Goal: Task Accomplishment & Management: Complete application form

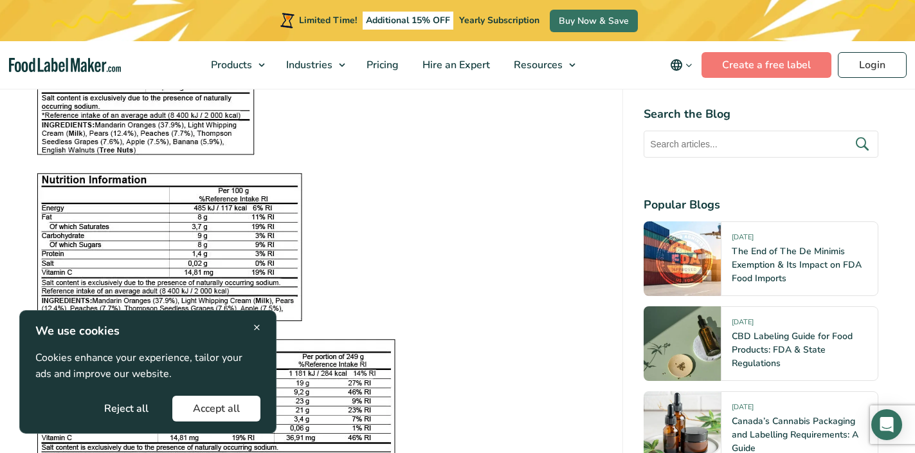
scroll to position [1649, 0]
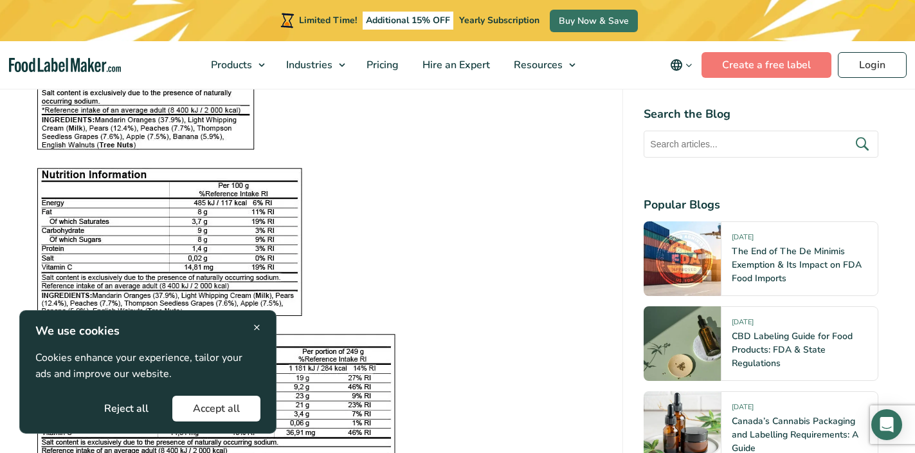
click at [259, 329] on span "×" at bounding box center [256, 326] width 7 height 17
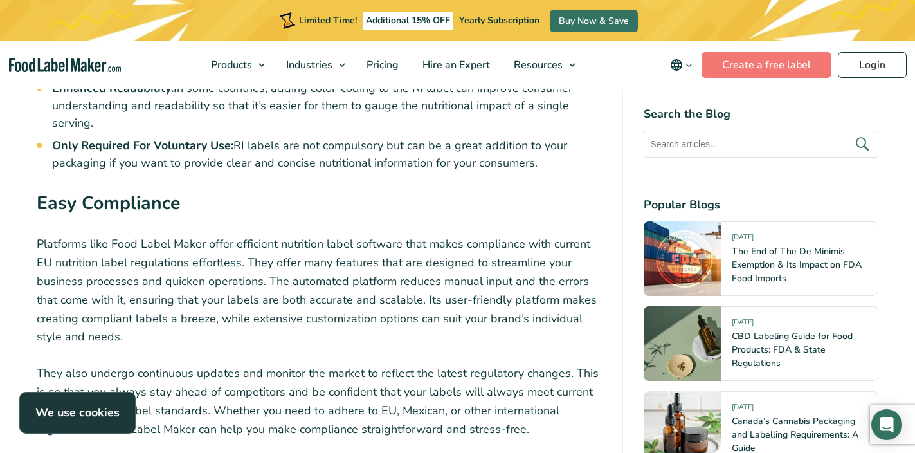
scroll to position [3362, 0]
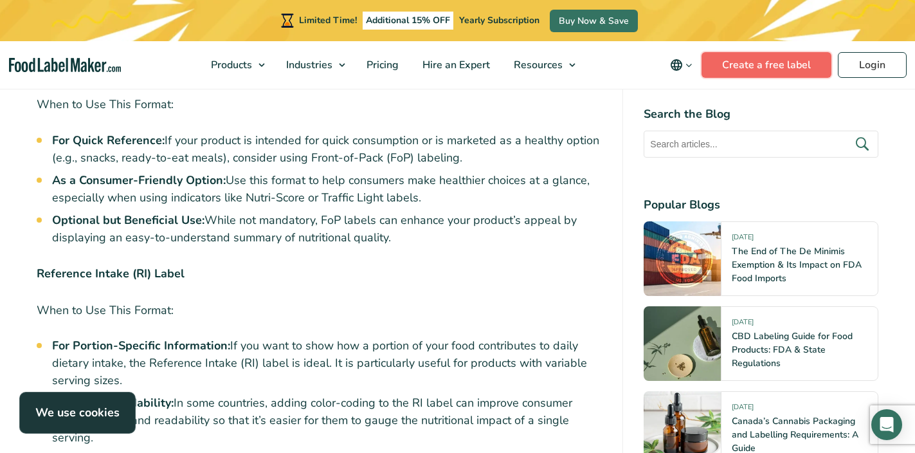
click at [740, 58] on link "Create a free label" at bounding box center [767, 65] width 130 height 26
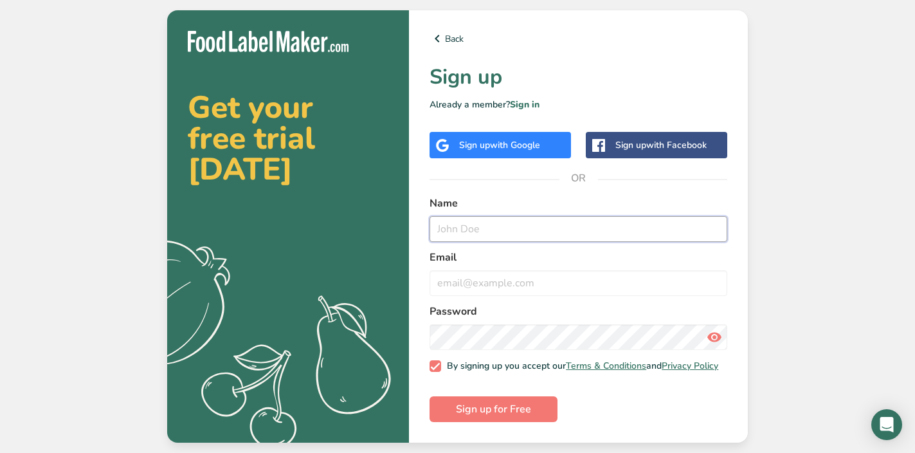
click at [483, 229] on input "text" at bounding box center [579, 229] width 298 height 26
type input "brani"
click at [496, 283] on input "email" at bounding box center [579, 283] width 298 height 26
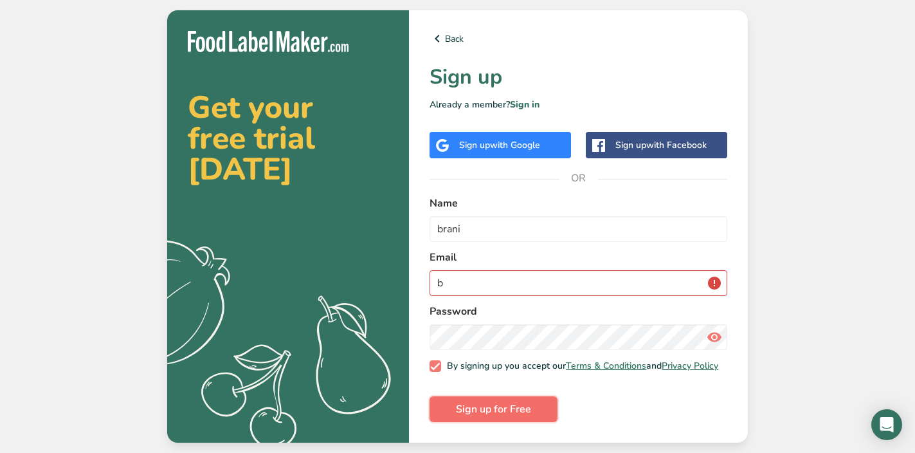
click at [521, 410] on button "Sign up for Free" at bounding box center [494, 409] width 128 height 26
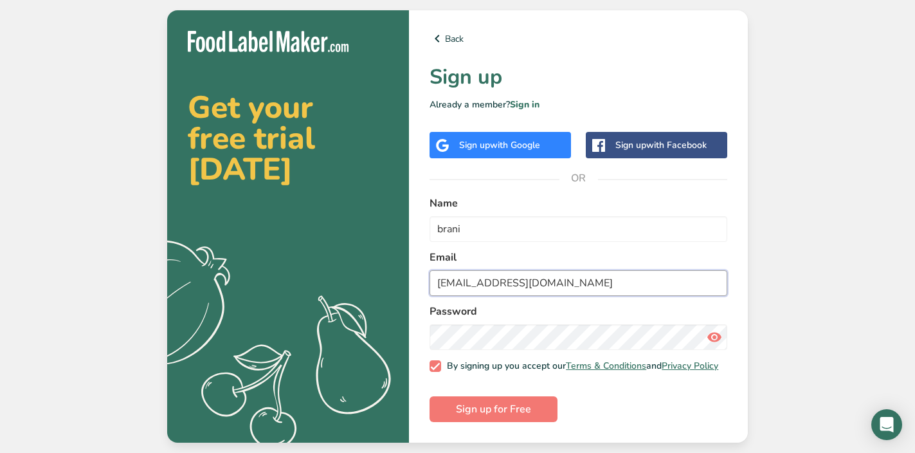
type input "[EMAIL_ADDRESS][DOMAIN_NAME]"
click at [785, 283] on div "Get your free trial [DATE] .a{fill:#f5f3ed;} Back Sign up Already a member? Sig…" at bounding box center [457, 226] width 915 height 453
click at [713, 330] on icon at bounding box center [714, 336] width 15 height 23
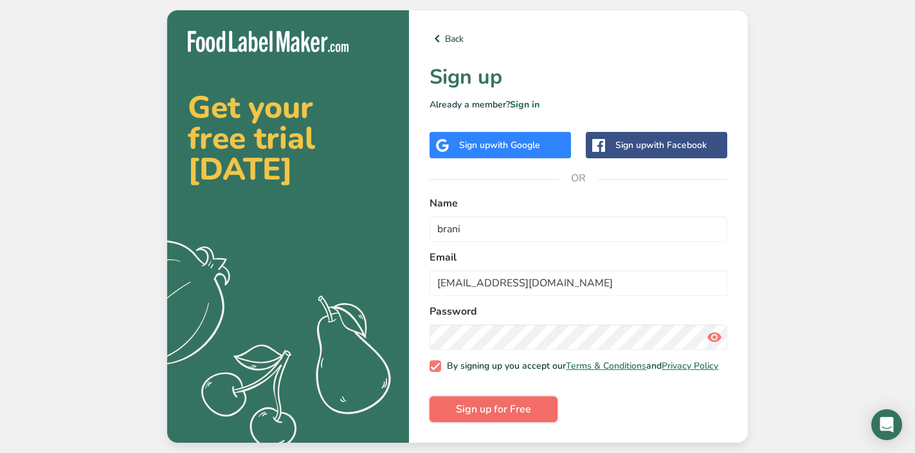
click at [520, 405] on span "Sign up for Free" at bounding box center [493, 408] width 75 height 15
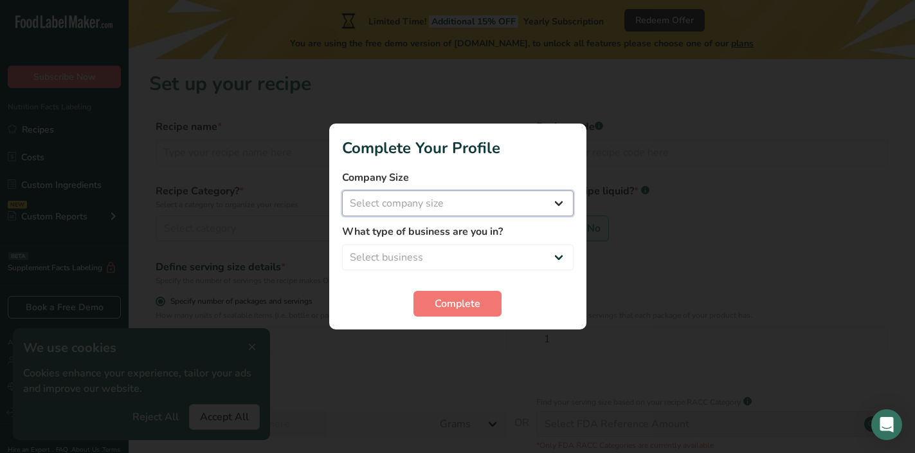
click at [491, 199] on select "Select company size Fewer than 10 Employees 10 to 50 Employees 51 to 500 Employ…" at bounding box center [458, 203] width 232 height 26
select select "1"
click at [342, 190] on select "Select company size Fewer than 10 Employees 10 to 50 Employees 51 to 500 Employ…" at bounding box center [458, 203] width 232 height 26
click at [442, 256] on select "Select business Packaged Food Manufacturer Restaurant & Cafe Bakery Meal Plans …" at bounding box center [458, 257] width 232 height 26
select select "1"
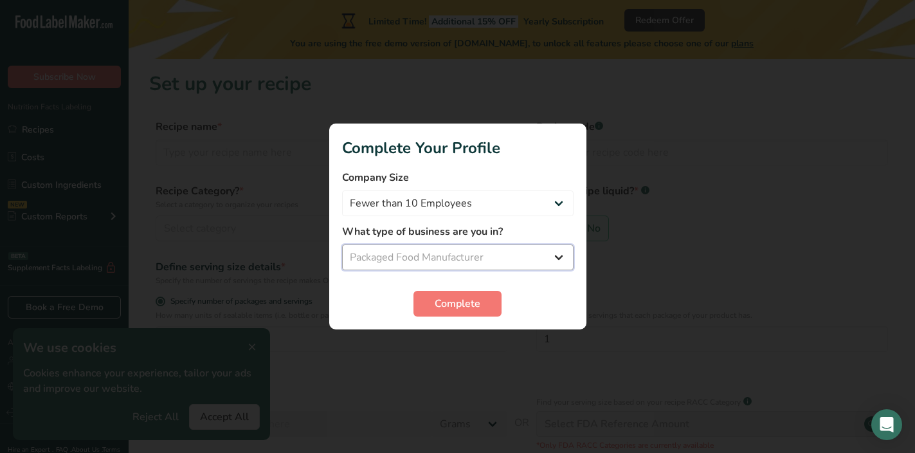
click at [342, 244] on select "Select business Packaged Food Manufacturer Restaurant & Cafe Bakery Meal Plans …" at bounding box center [458, 257] width 232 height 26
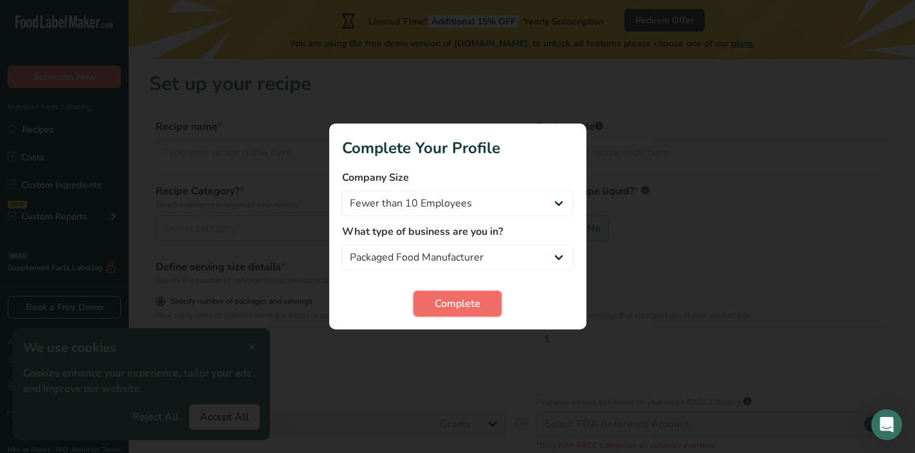
click at [440, 306] on span "Complete" at bounding box center [458, 303] width 46 height 15
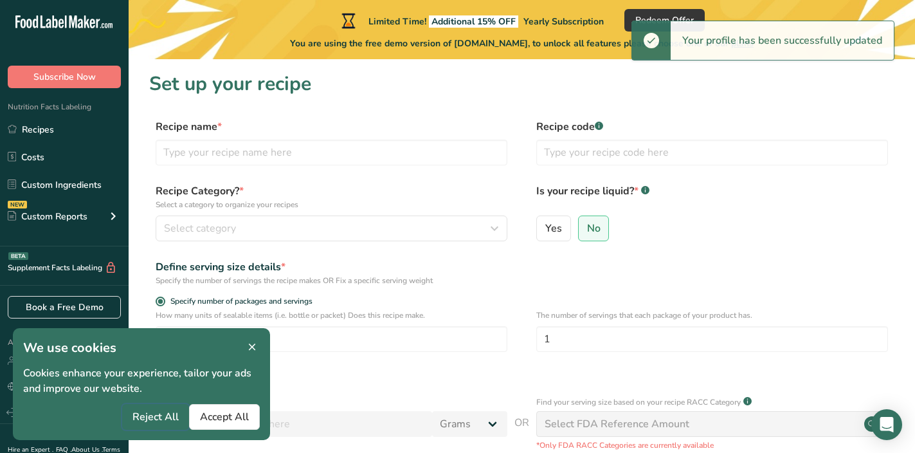
click at [156, 419] on span "Reject All" at bounding box center [156, 416] width 46 height 15
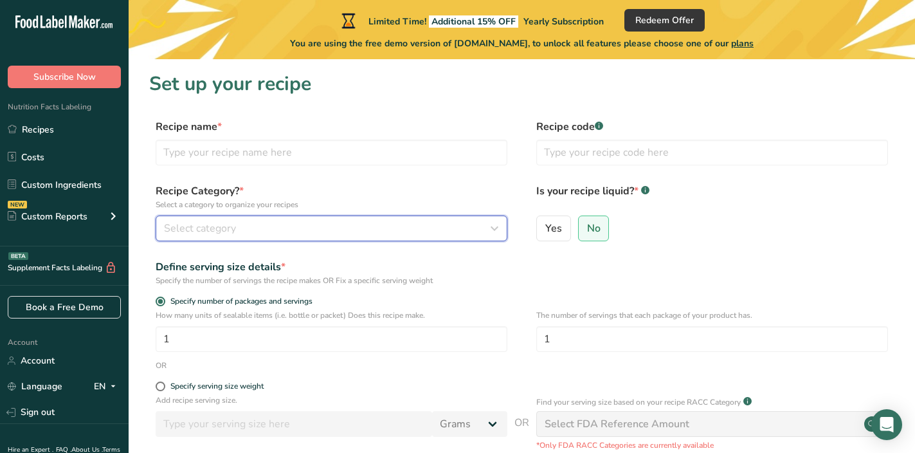
click at [425, 236] on button "Select category" at bounding box center [332, 228] width 352 height 26
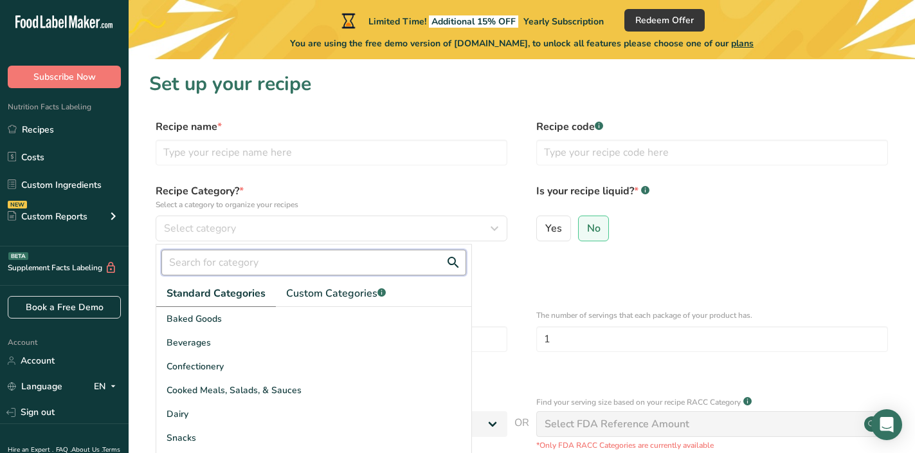
click at [348, 259] on input "text" at bounding box center [313, 263] width 305 height 26
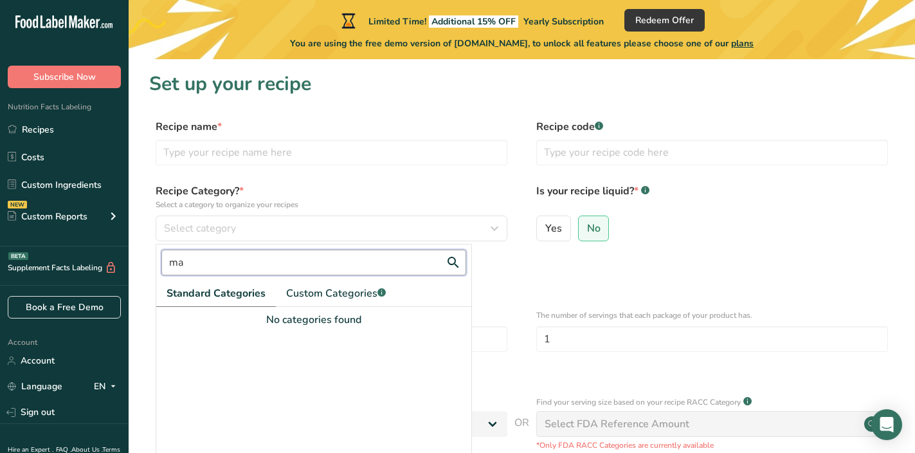
type input "m"
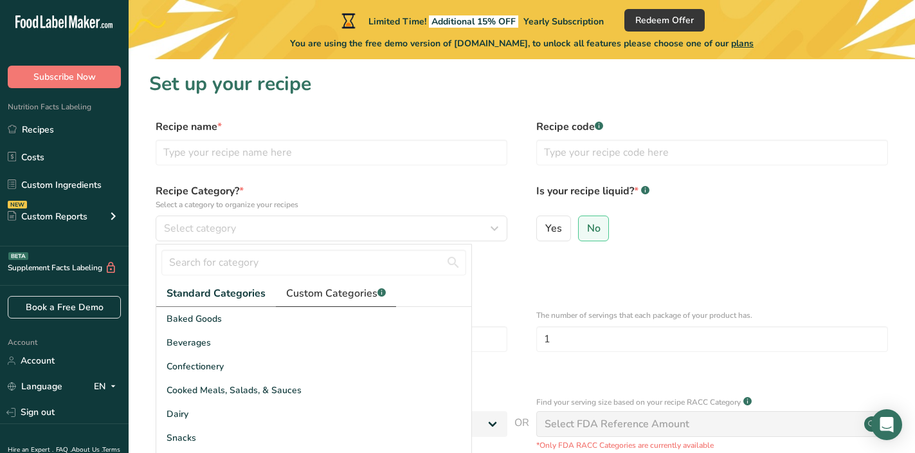
click at [313, 302] on link "Custom Categories .a-a{fill:#347362;}.b-a{fill:#fff;}" at bounding box center [336, 293] width 120 height 26
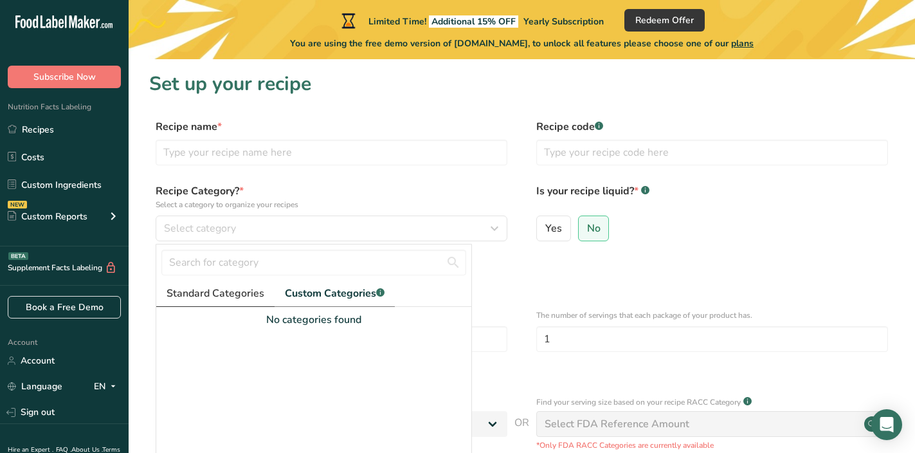
click at [213, 289] on span "Standard Categories" at bounding box center [216, 293] width 98 height 15
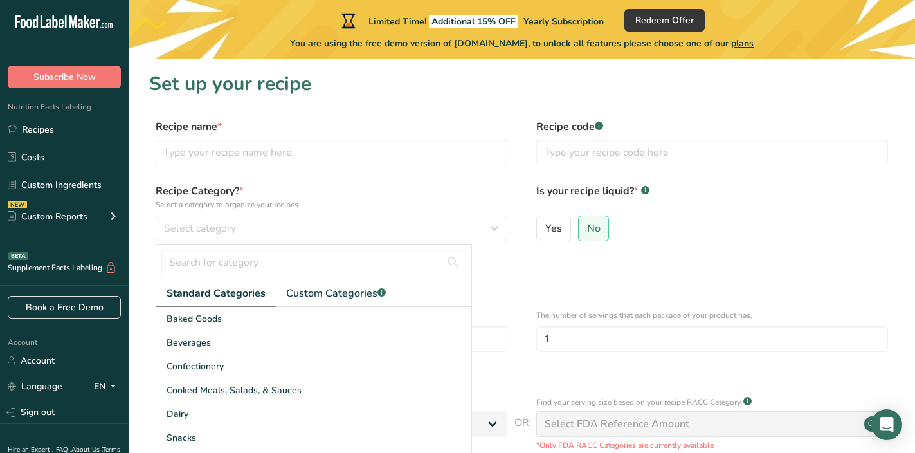
click at [564, 261] on div "Define serving size details * Specify the number of servings the recipe makes O…" at bounding box center [522, 272] width 746 height 27
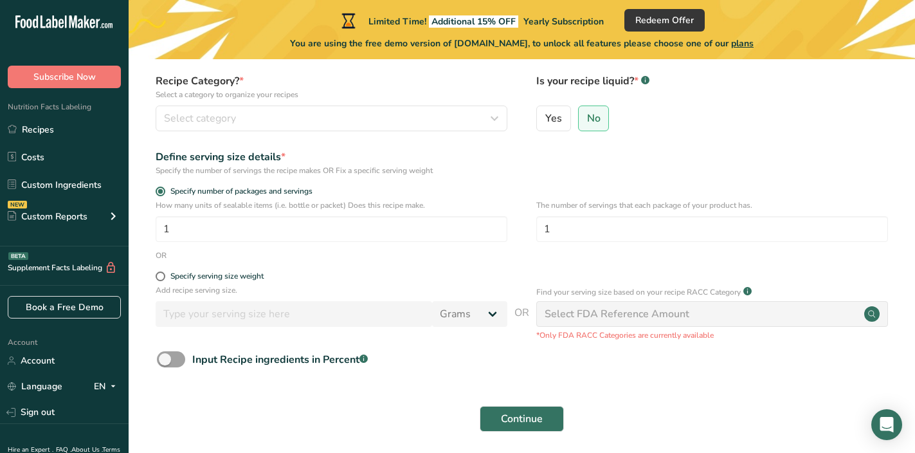
scroll to position [158, 0]
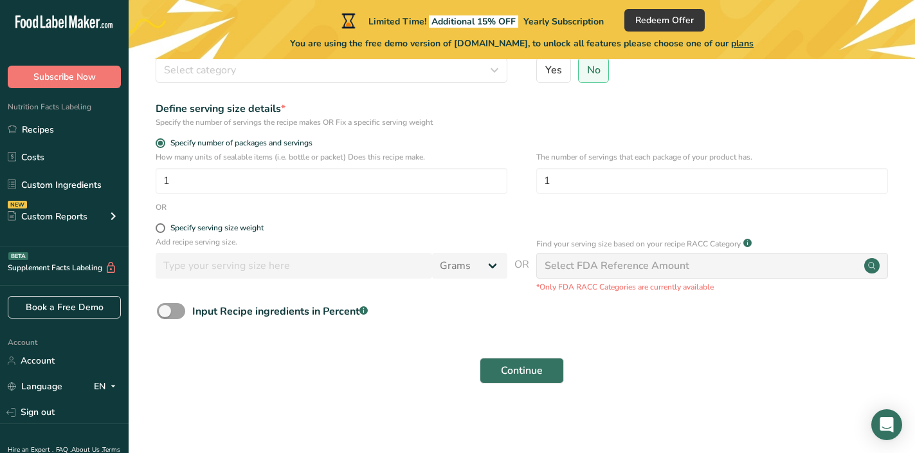
click at [606, 268] on div "Select FDA Reference Amount" at bounding box center [617, 265] width 145 height 15
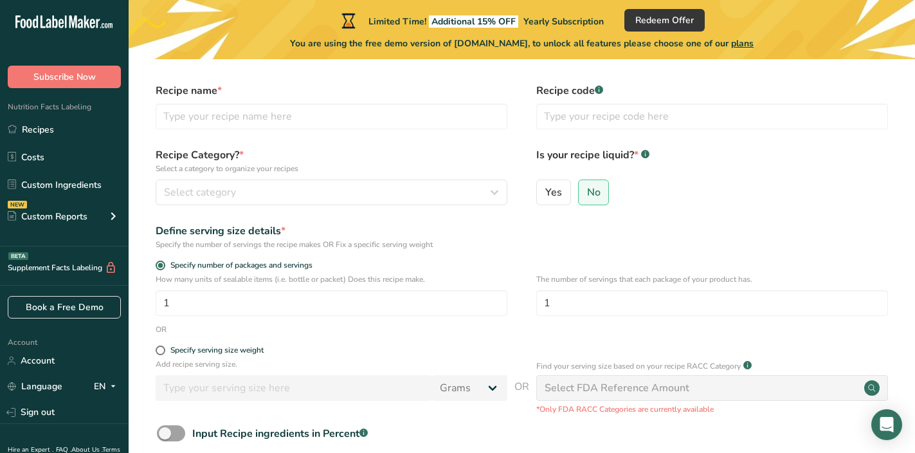
scroll to position [0, 0]
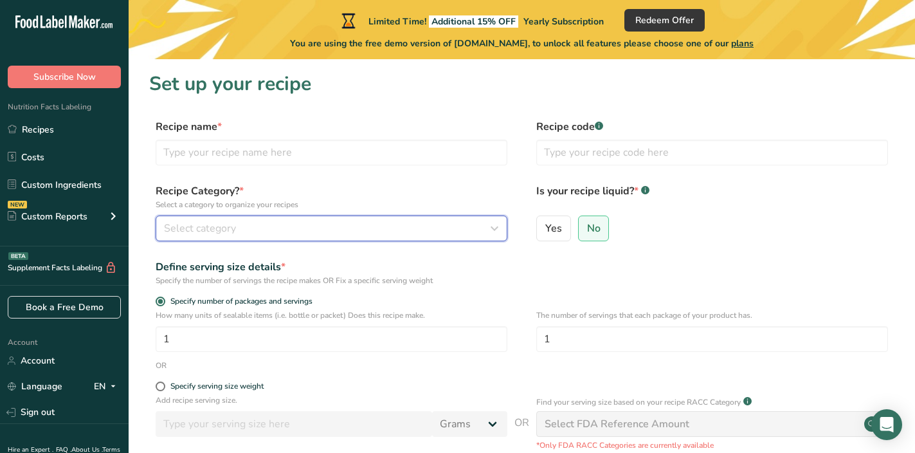
click at [445, 218] on button "Select category" at bounding box center [332, 228] width 352 height 26
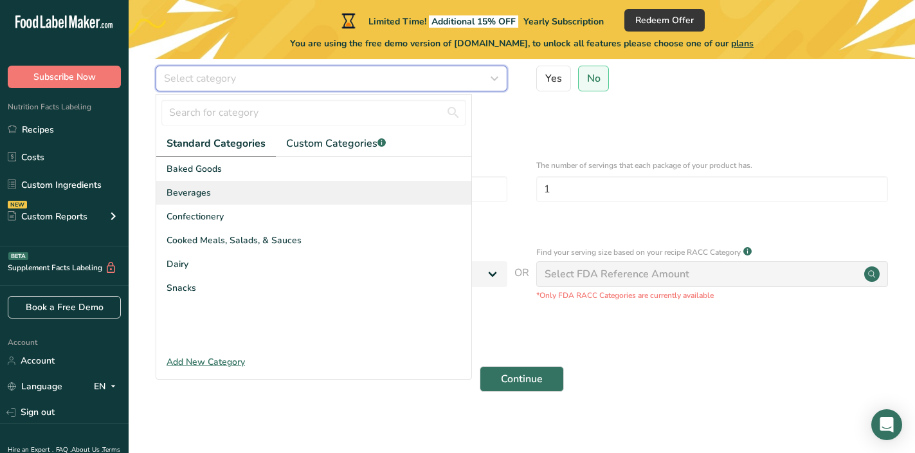
scroll to position [152, 0]
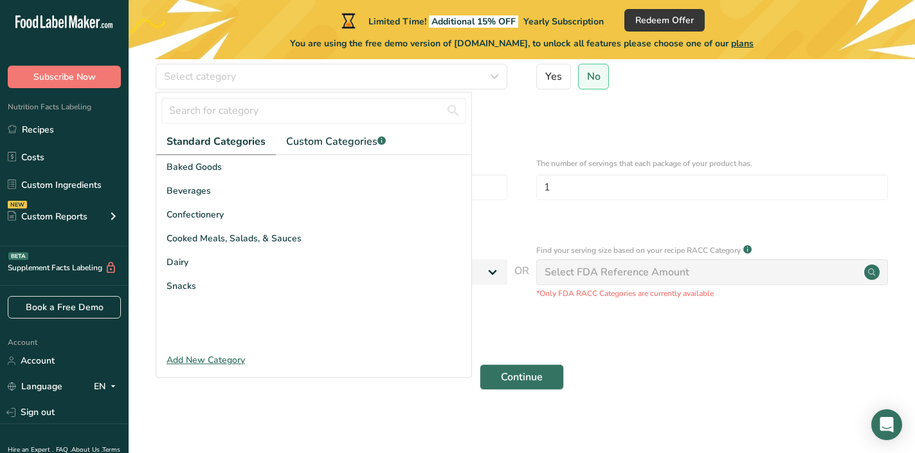
click at [506, 210] on div "OR" at bounding box center [522, 214] width 746 height 12
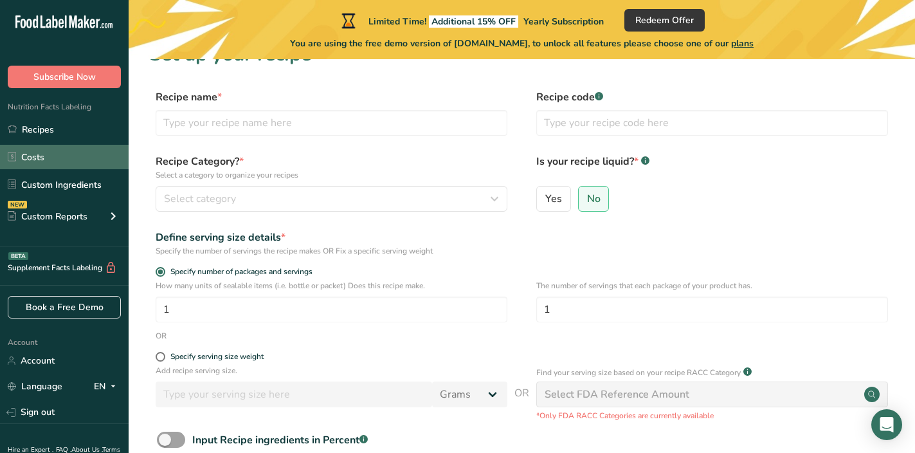
scroll to position [0, 0]
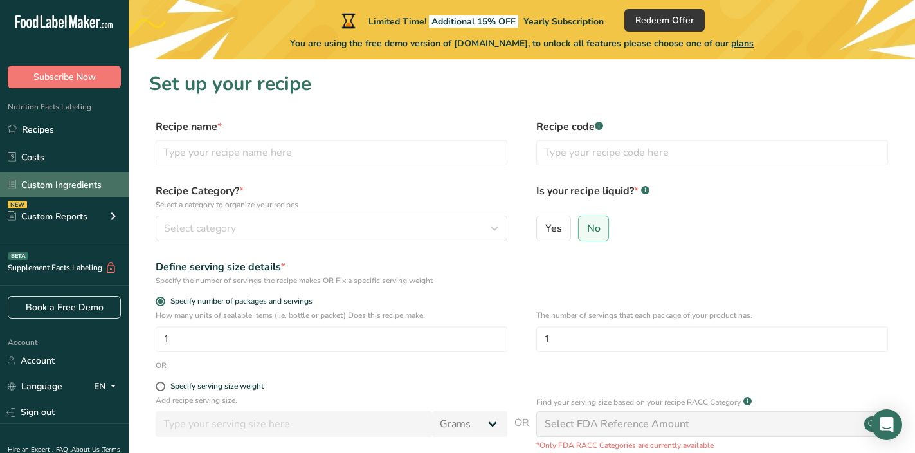
click at [64, 188] on link "Custom Ingredients" at bounding box center [64, 184] width 129 height 24
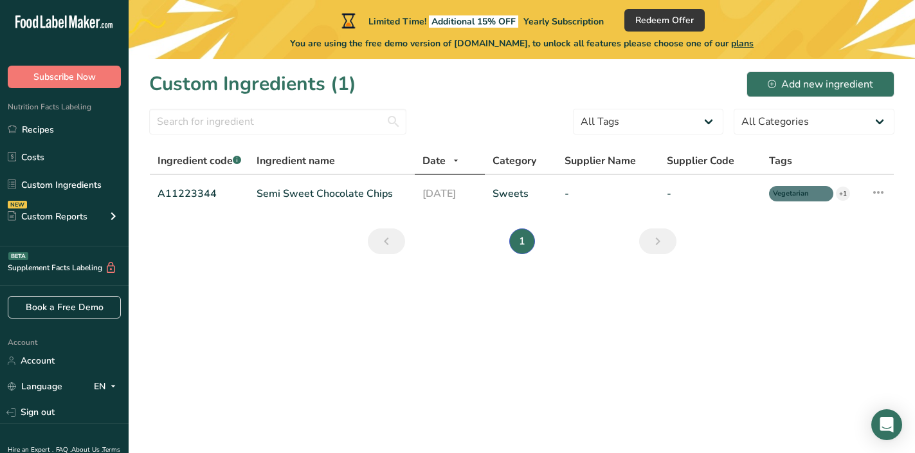
click at [638, 104] on section "Custom Ingredients (1) Add new ingredient All Tags Source of Antioxidants [MEDI…" at bounding box center [522, 166] width 787 height 215
click at [265, 109] on input "text" at bounding box center [277, 122] width 257 height 26
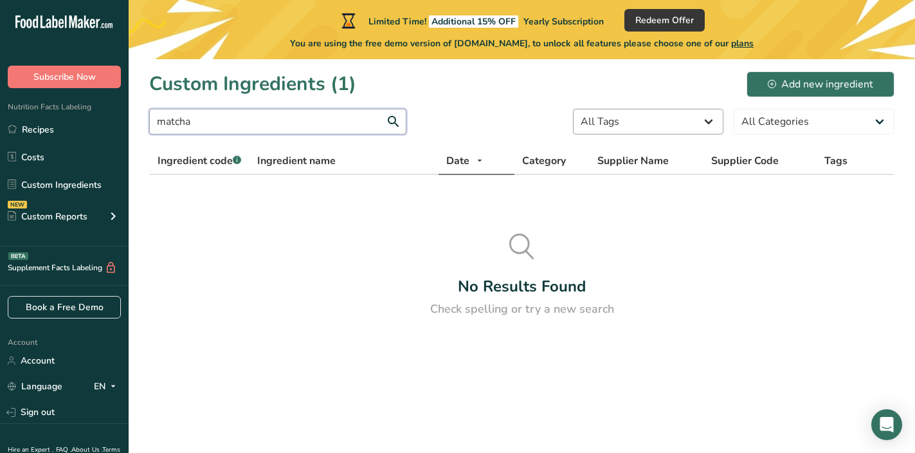
type input "matcha"
click at [649, 128] on select "All Tags Source of Antioxidants [MEDICAL_DATA] Effect Source of Omega 3 Plant-b…" at bounding box center [648, 122] width 151 height 26
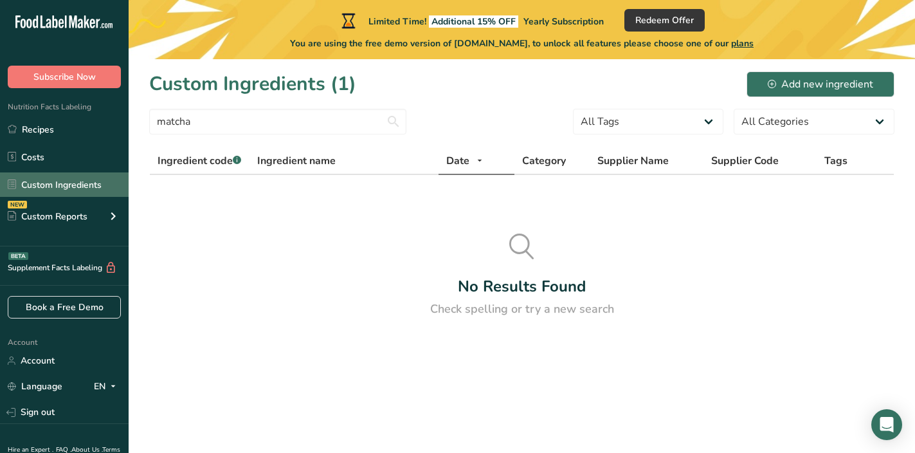
click at [54, 190] on link "Custom Ingredients" at bounding box center [64, 184] width 129 height 24
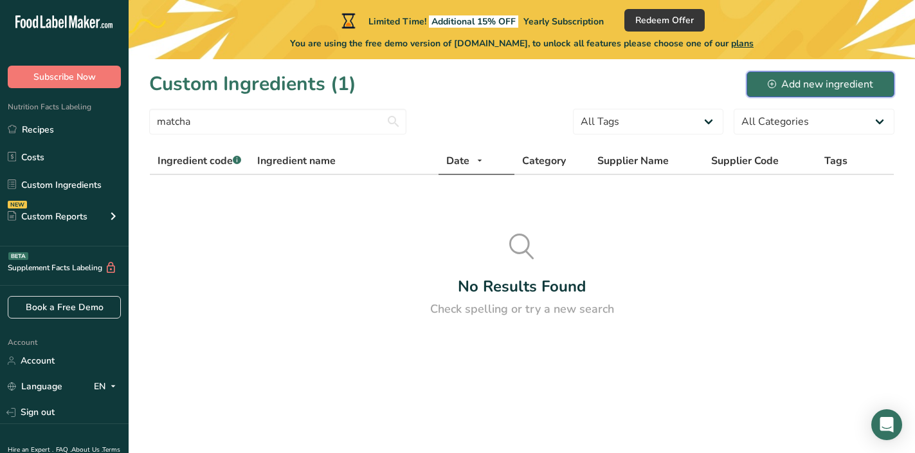
click at [796, 78] on div "Add new ingredient" at bounding box center [820, 84] width 105 height 15
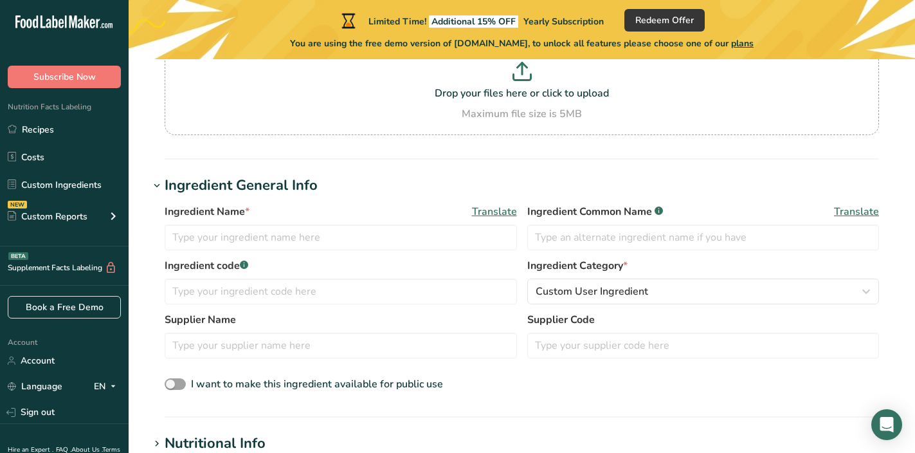
scroll to position [127, 0]
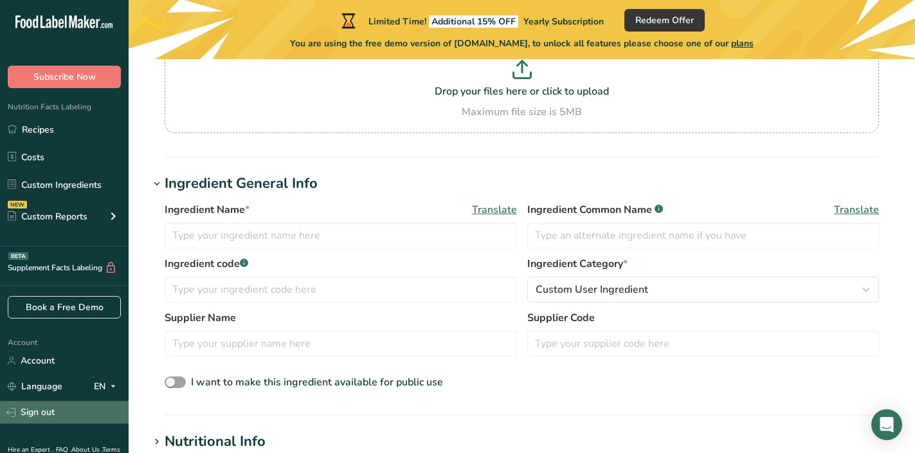
click at [40, 416] on link "Sign out" at bounding box center [64, 412] width 129 height 23
